Goal: Book appointment/travel/reservation

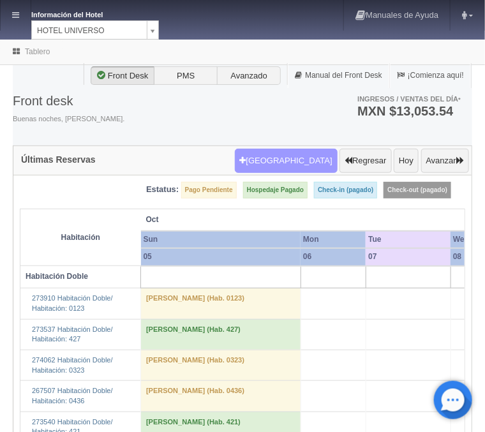
click at [313, 166] on button "[GEOGRAPHIC_DATA]" at bounding box center [286, 161] width 103 height 24
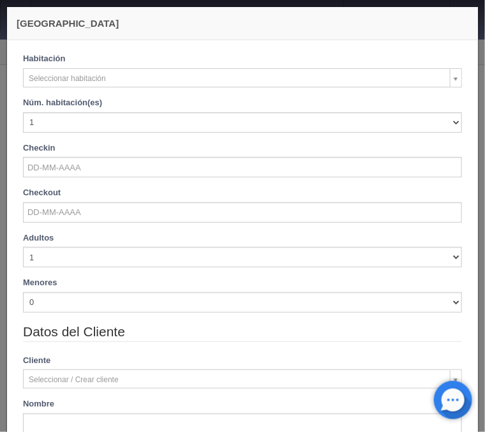
checkbox input "false"
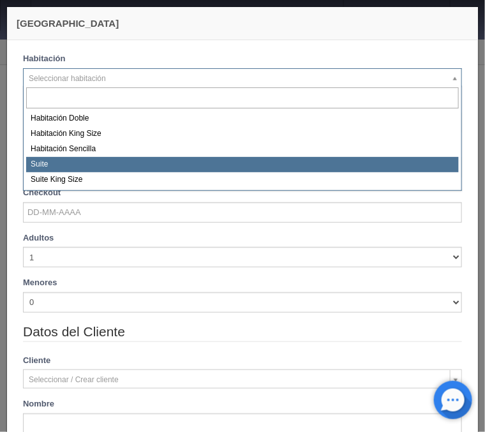
select select "584"
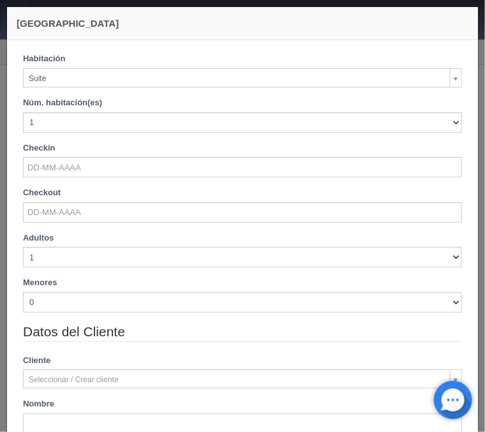
checkbox input "false"
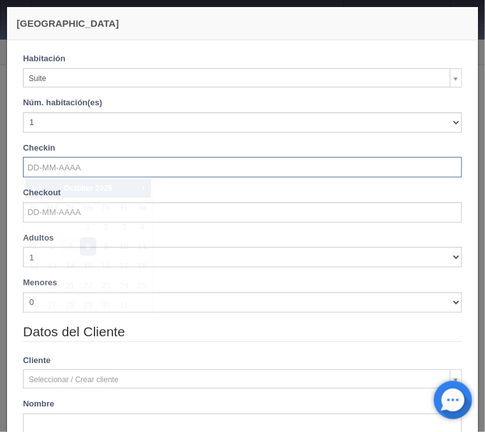
click at [43, 175] on input "text" at bounding box center [242, 167] width 439 height 20
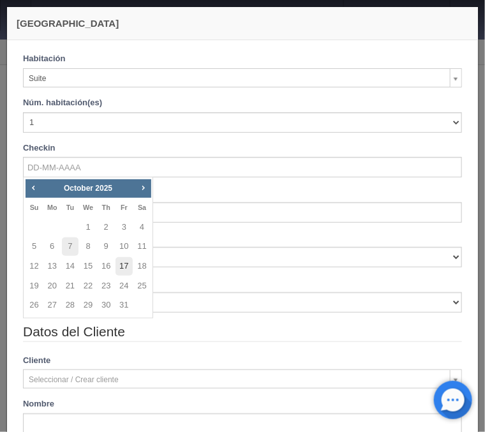
click at [122, 267] on link "17" at bounding box center [124, 266] width 17 height 19
type input "17-10-2025"
checkbox input "false"
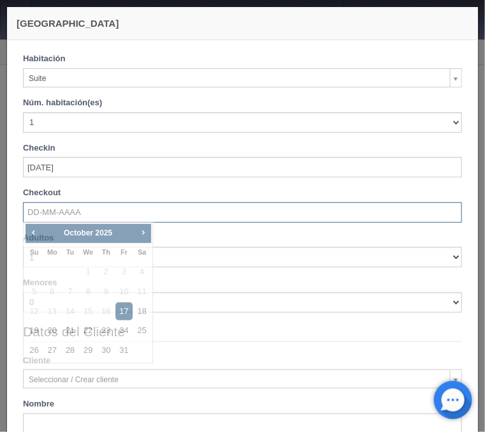
click at [63, 215] on input "text" at bounding box center [242, 212] width 439 height 20
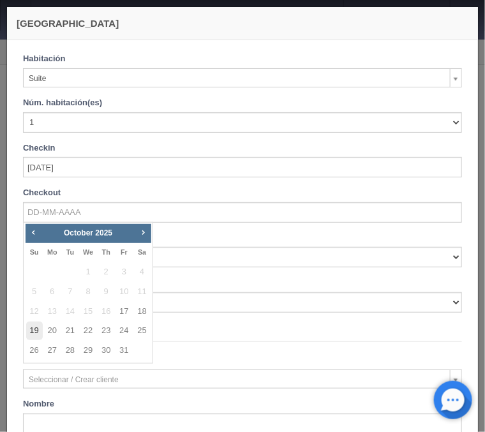
click at [35, 329] on link "19" at bounding box center [34, 331] width 17 height 19
type input "19-10-2025"
checkbox input "false"
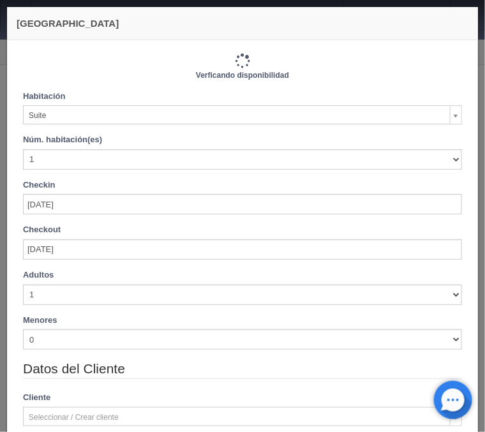
type input "2260.00"
checkbox input "false"
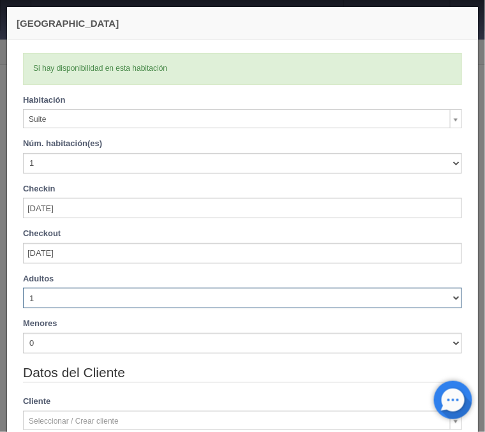
click at [23, 288] on select "1 2 3 4 5 6 7 8 9 10" at bounding box center [242, 298] width 439 height 20
select select "4"
click option "4" at bounding box center [0, 0] width 0 height 0
checkbox input "false"
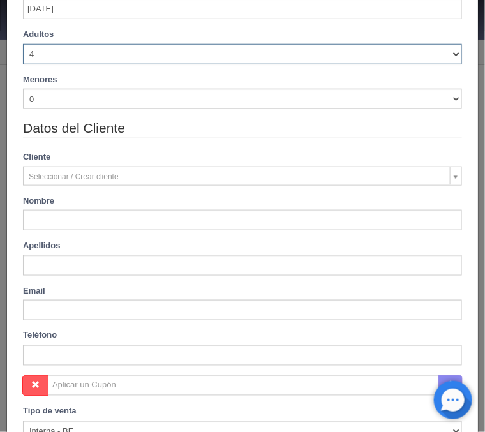
scroll to position [257, 0]
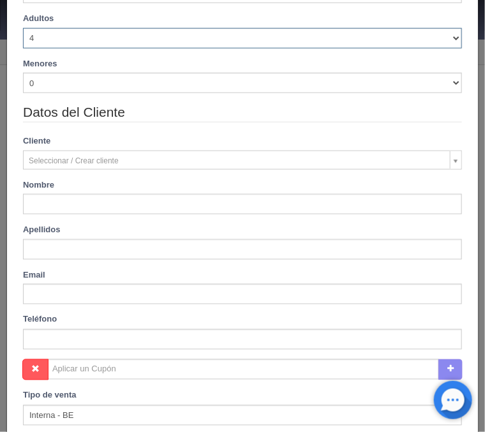
type input "2260.00"
checkbox input "false"
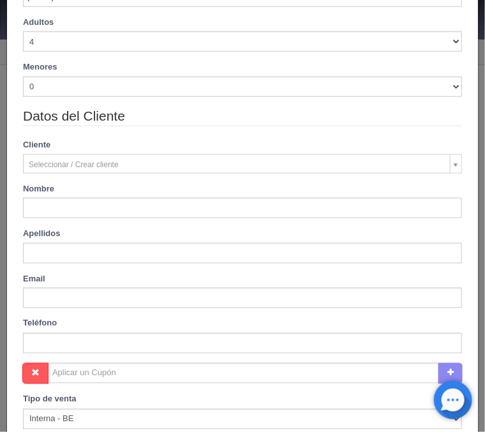
type input "Mireya"
type input "Tostado Rosas"
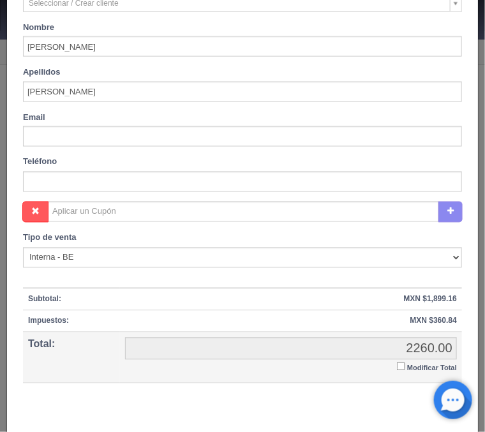
scroll to position [461, 0]
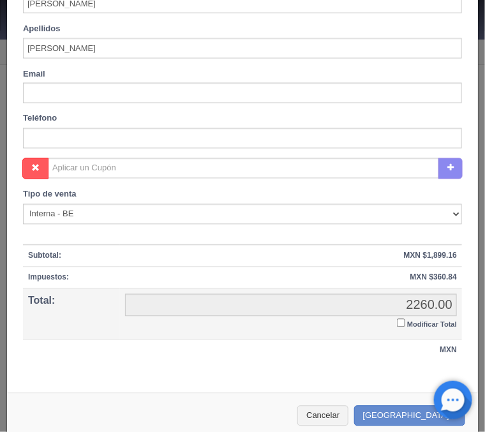
click at [401, 323] on input "Modificar Total" at bounding box center [401, 323] width 8 height 8
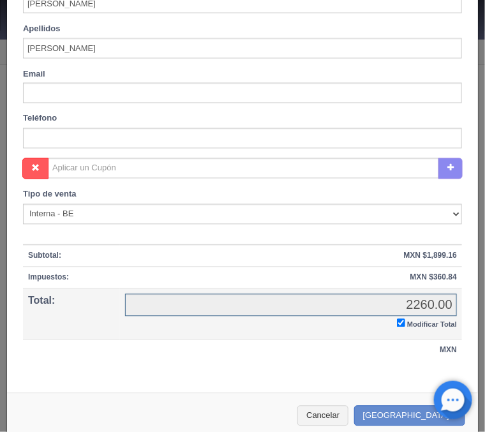
checkbox input "true"
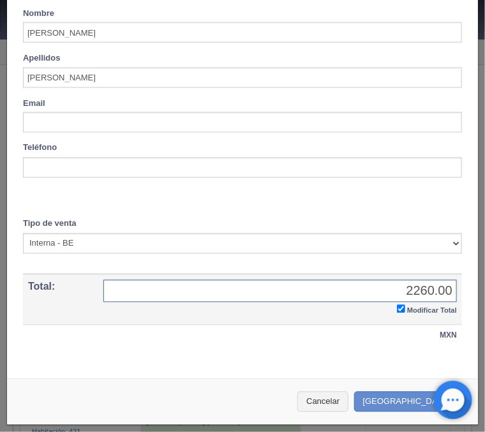
scroll to position [431, 0]
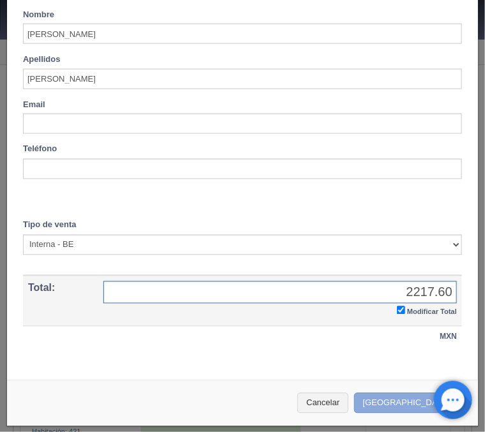
type input "2217.60"
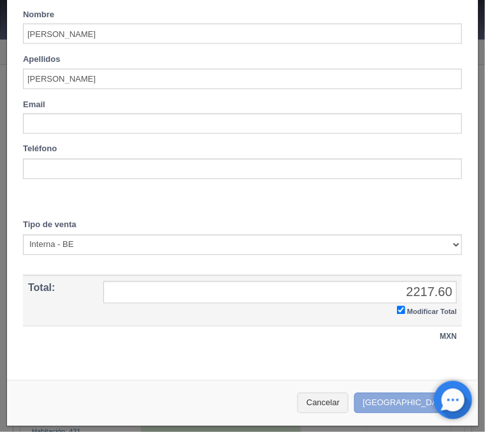
click at [393, 397] on button "Crear Reserva" at bounding box center [409, 403] width 111 height 21
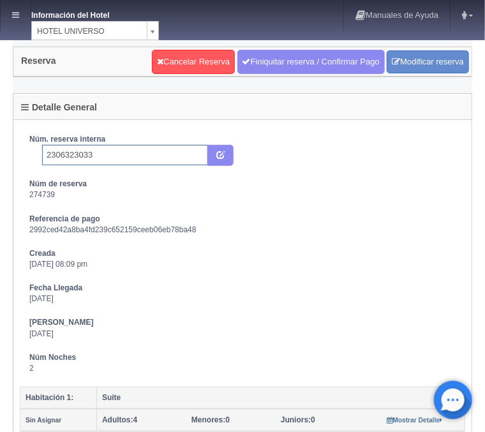
click at [116, 158] on input "2306323033" at bounding box center [125, 155] width 166 height 20
type input "2306323033 Expedia"
click at [221, 153] on icon "submit" at bounding box center [220, 154] width 8 height 8
click at [15, 22] on link at bounding box center [16, 15] width 30 height 31
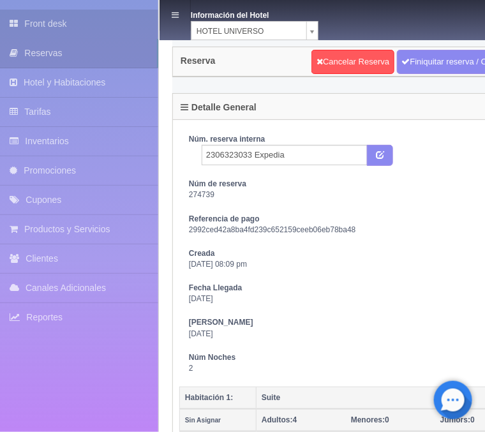
click at [45, 29] on link "Front desk" at bounding box center [79, 24] width 158 height 29
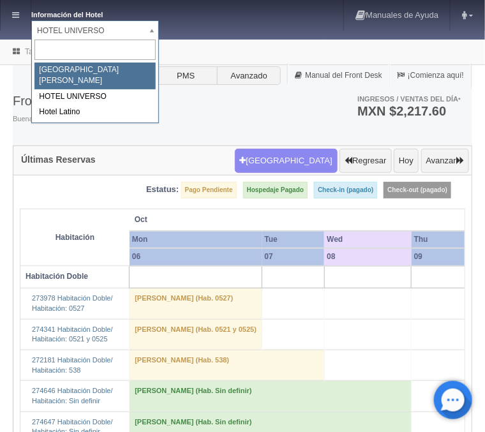
select select "357"
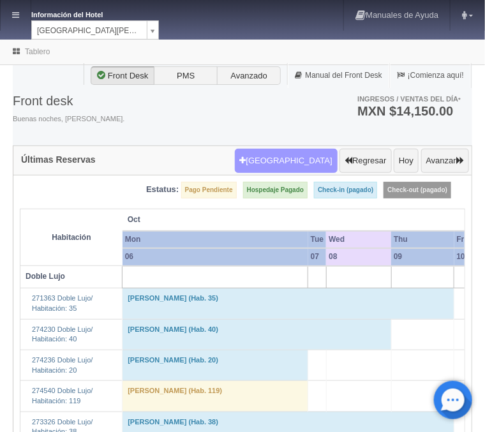
click at [301, 167] on button "[GEOGRAPHIC_DATA]" at bounding box center [286, 161] width 103 height 24
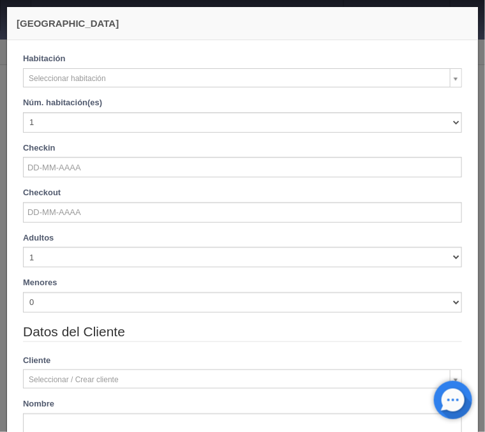
checkbox input "false"
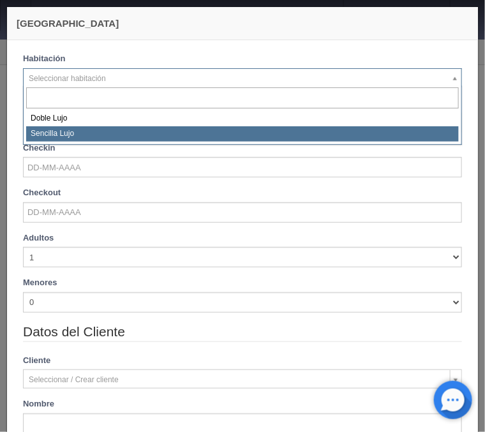
select select "576"
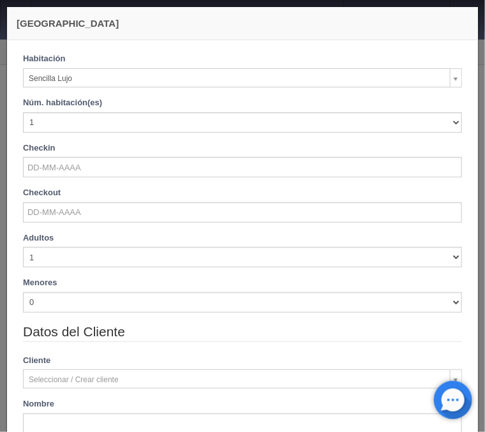
checkbox input "false"
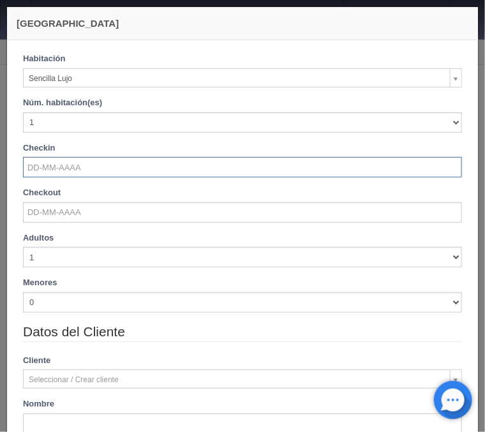
click at [48, 169] on input "text" at bounding box center [242, 167] width 439 height 20
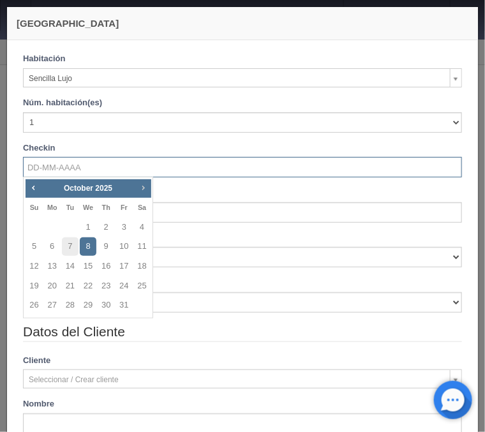
click at [145, 184] on span "Next" at bounding box center [143, 188] width 10 height 10
click at [124, 269] on link "14" at bounding box center [124, 266] width 17 height 19
type input "[DATE]"
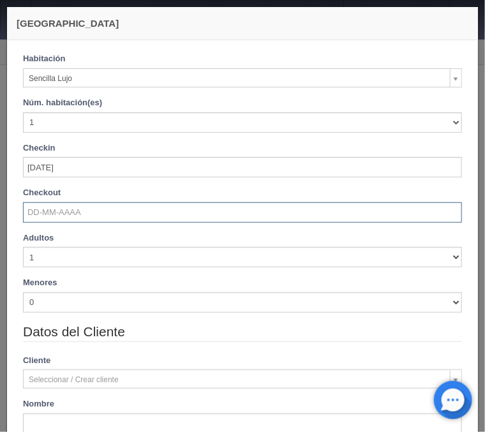
click at [81, 212] on input "text" at bounding box center [242, 212] width 439 height 20
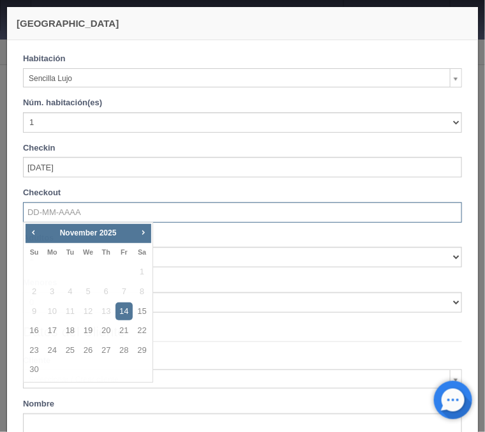
checkbox input "false"
click at [70, 331] on link "18" at bounding box center [70, 331] width 17 height 19
type input "[DATE]"
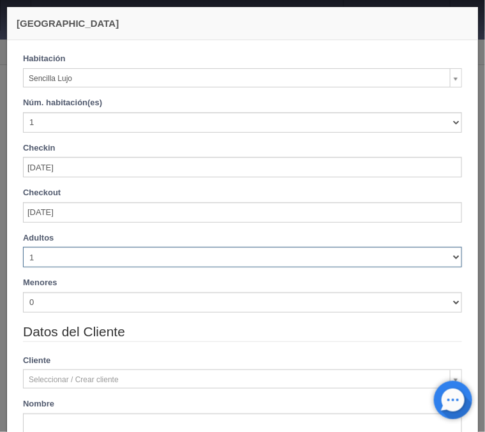
click at [23, 247] on select "1 2 3 4 5 6 7 8 9 10" at bounding box center [242, 257] width 439 height 20
checkbox input "false"
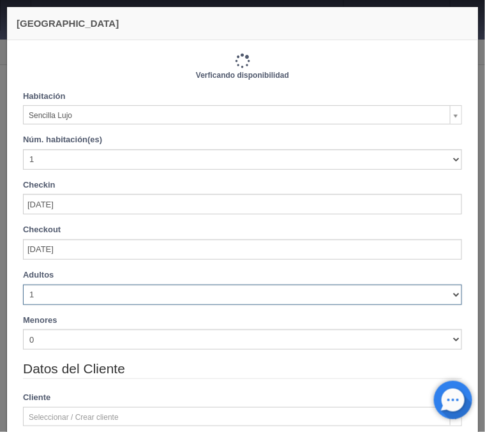
select select "2"
click option "2" at bounding box center [0, 0] width 0 height 0
checkbox input "false"
type input "4600.00"
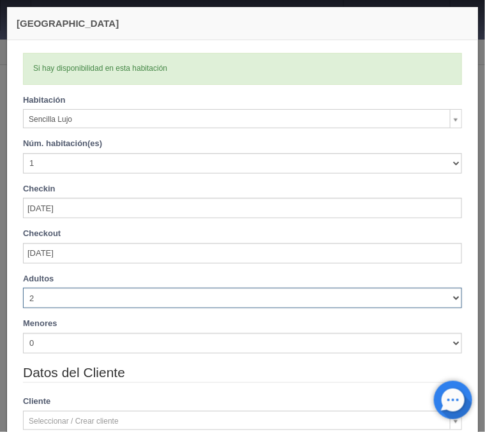
checkbox input "false"
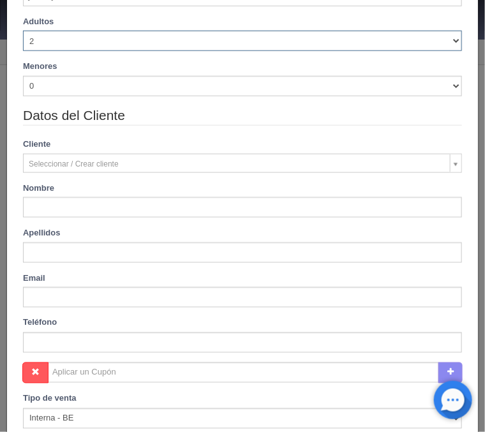
scroll to position [308, 0]
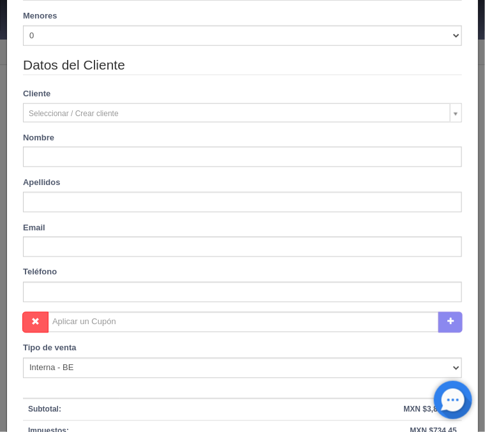
type input "[PERSON_NAME]"
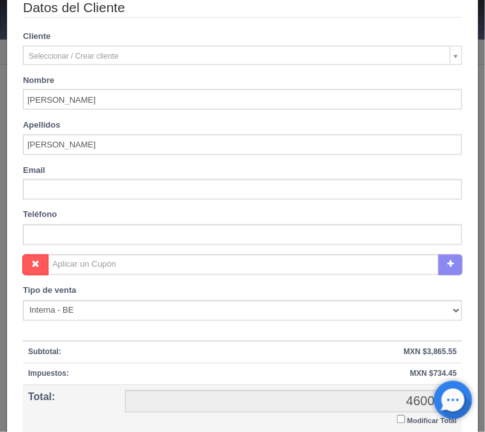
scroll to position [461, 0]
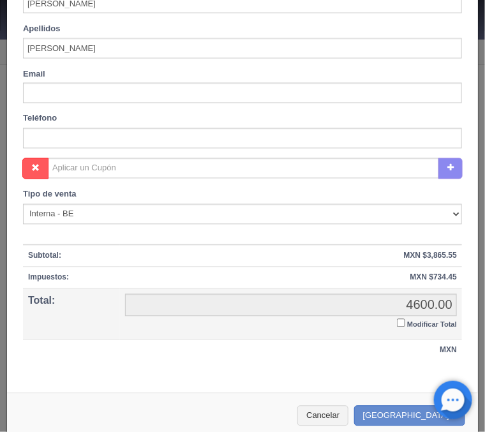
click at [401, 322] on input "Modificar Total" at bounding box center [401, 323] width 8 height 8
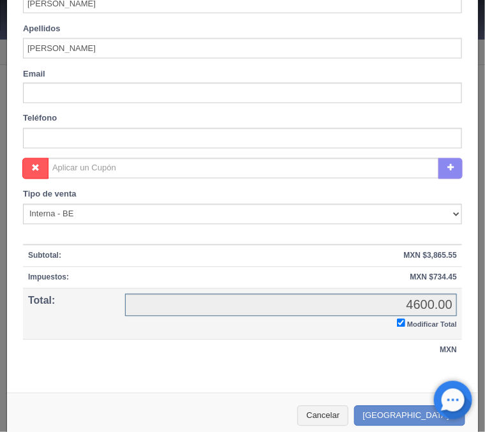
checkbox input "true"
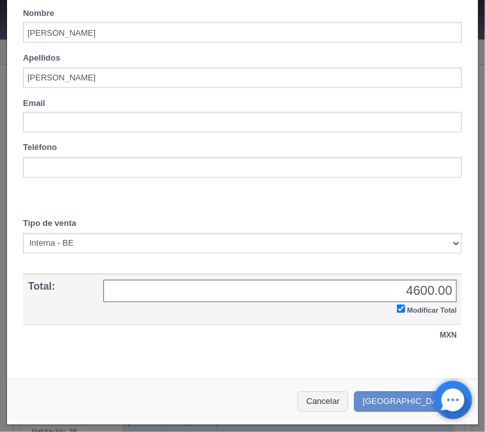
scroll to position [431, 0]
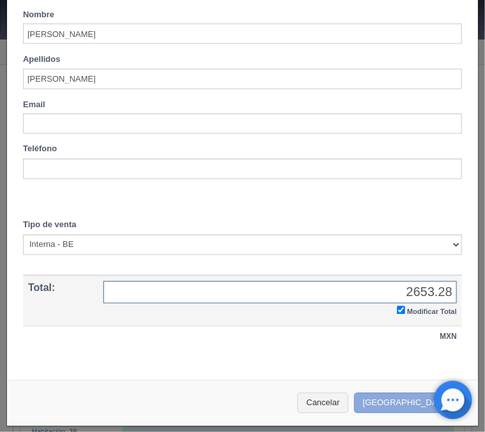
type input "2653.28"
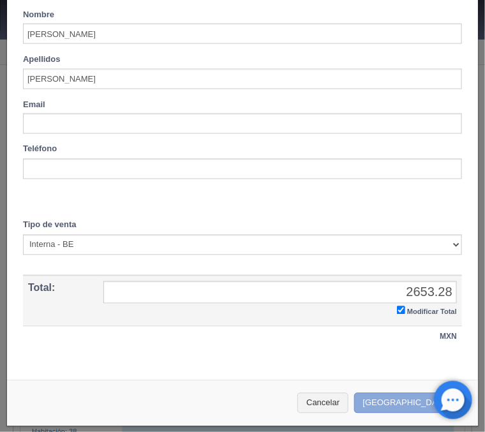
click at [411, 404] on button "Crear Reserva" at bounding box center [409, 403] width 111 height 21
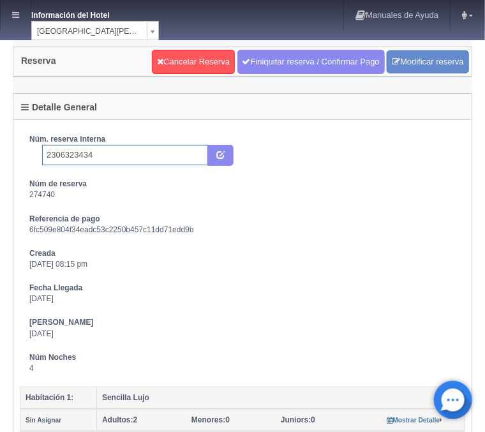
click at [132, 149] on input "2306323434" at bounding box center [125, 155] width 166 height 20
type input "2306323434 Expedia"
click at [221, 152] on icon "submit" at bounding box center [220, 154] width 8 height 8
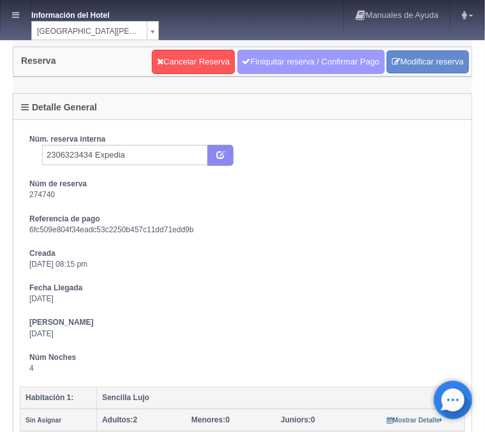
click at [294, 65] on link "Finiquitar reserva / Confirmar Pago" at bounding box center [310, 62] width 147 height 24
